Goal: Task Accomplishment & Management: Use online tool/utility

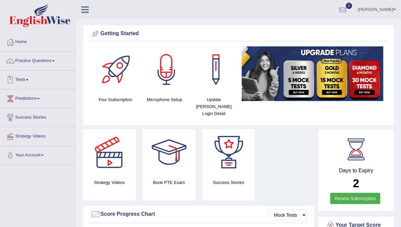
click at [20, 78] on link "Tests" at bounding box center [38, 79] width 76 height 17
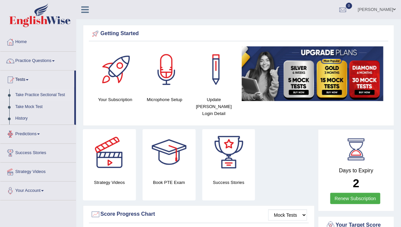
click at [38, 94] on link "Take Practice Sectional Test" at bounding box center [43, 95] width 62 height 12
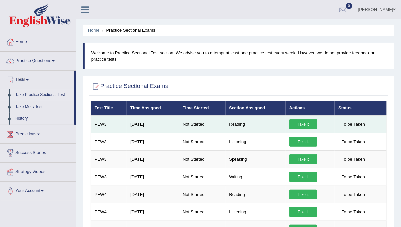
click at [300, 122] on link "Take it" at bounding box center [303, 124] width 28 height 10
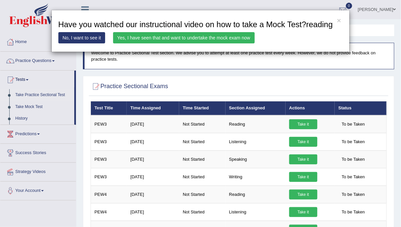
click at [195, 43] on link "Yes, I have seen that and want to undertake the mock exam now" at bounding box center [184, 37] width 142 height 11
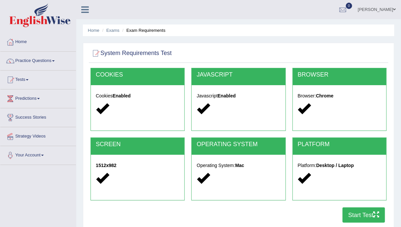
click at [353, 210] on button "Start Test" at bounding box center [364, 215] width 42 height 15
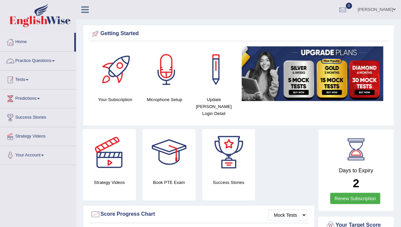
click at [22, 79] on link "Tests" at bounding box center [38, 79] width 76 height 17
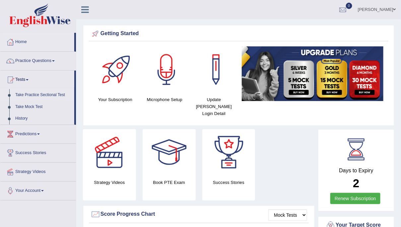
click at [37, 92] on link "Take Practice Sectional Test" at bounding box center [43, 95] width 62 height 12
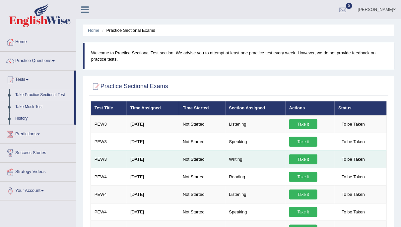
click at [300, 159] on link "Take it" at bounding box center [303, 160] width 28 height 10
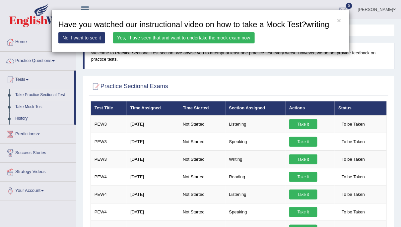
click at [228, 43] on link "Yes, I have seen that and want to undertake the mock exam now" at bounding box center [184, 37] width 142 height 11
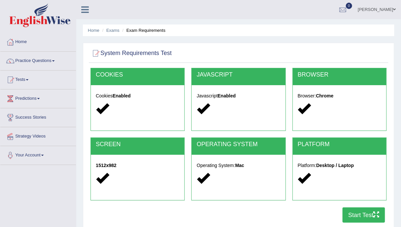
click at [361, 212] on button "Start Test" at bounding box center [364, 215] width 42 height 15
